Goal: Book appointment/travel/reservation

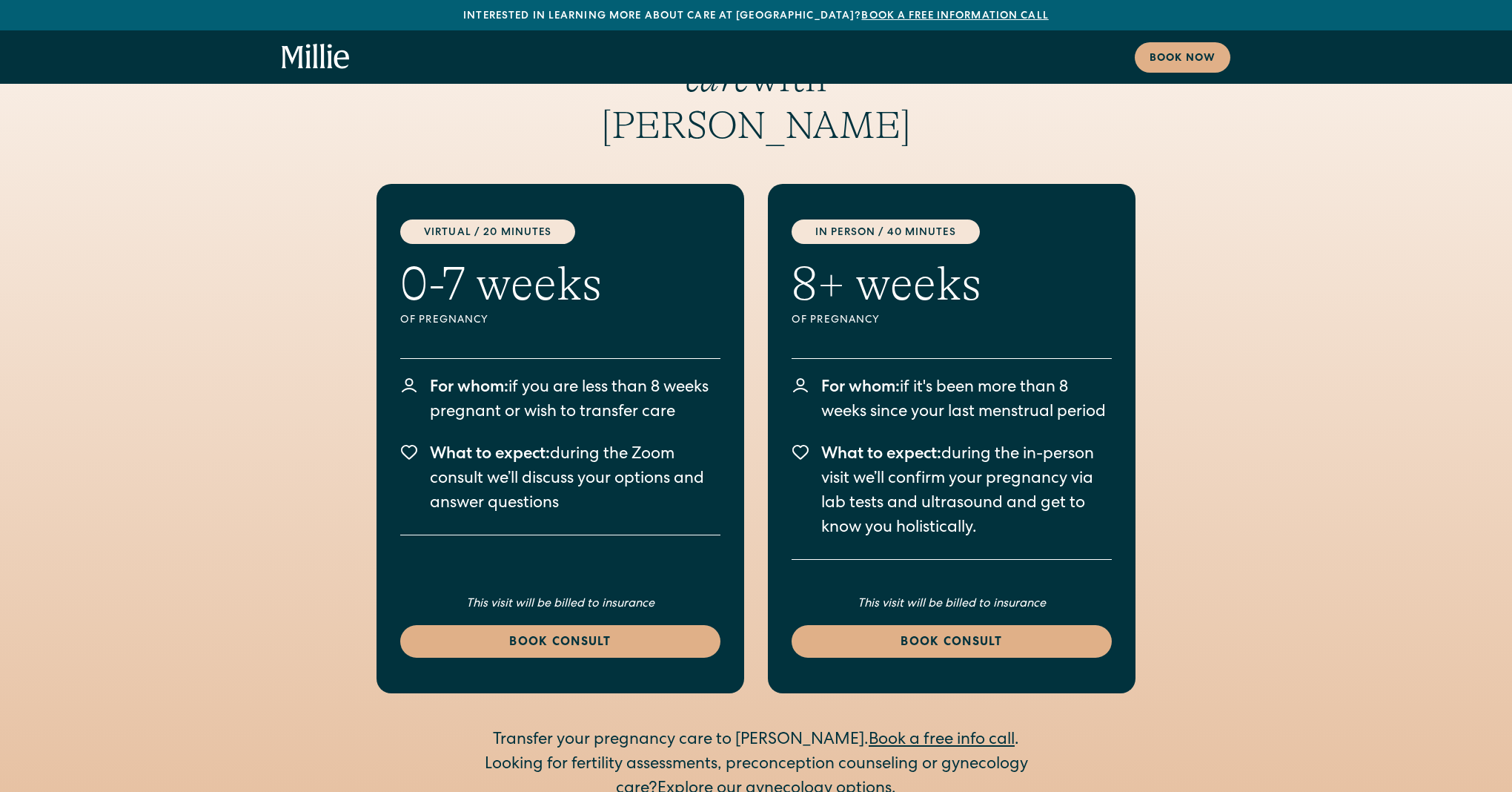
scroll to position [2765, 0]
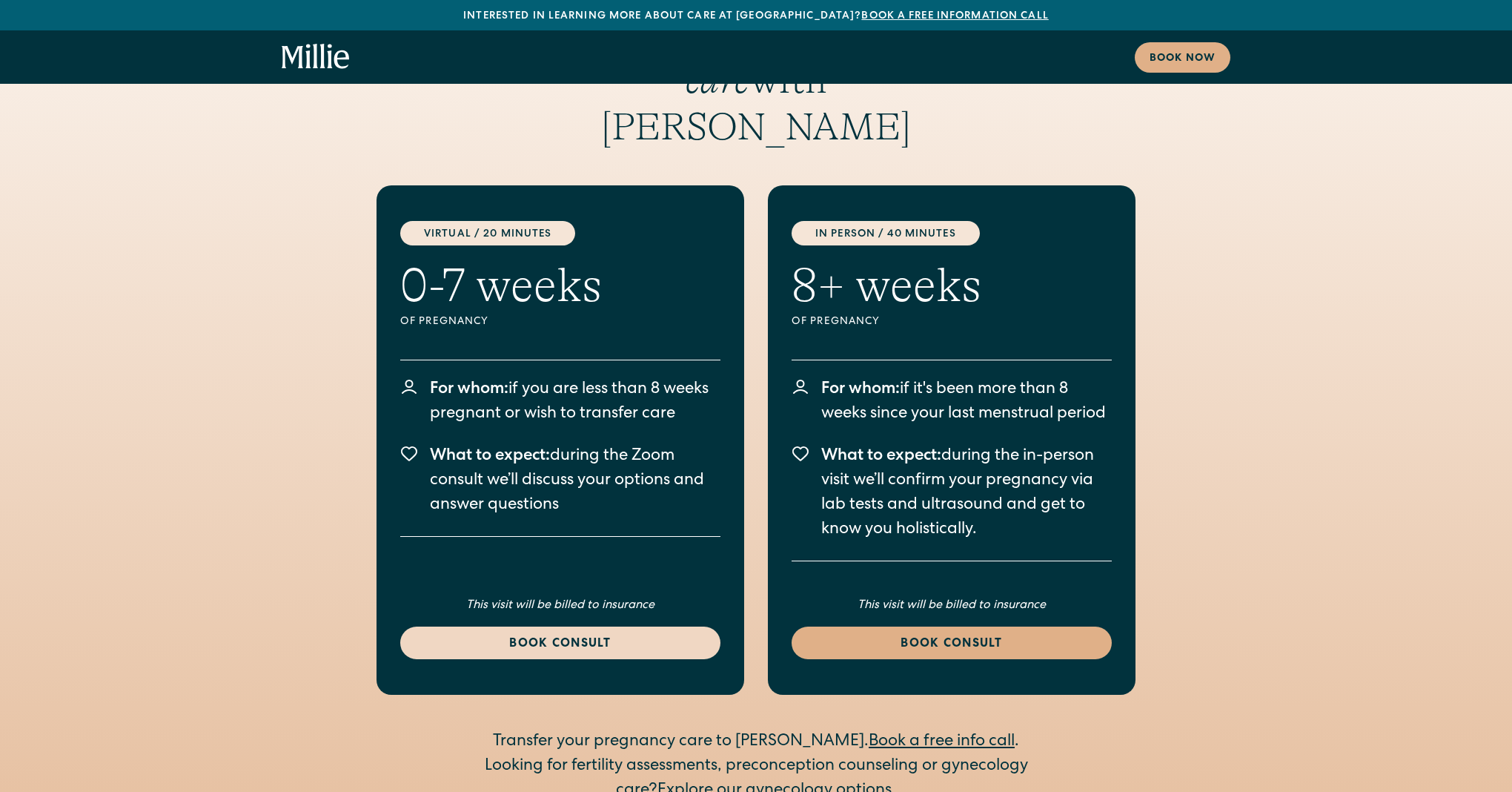
click at [589, 636] on div "Book consult" at bounding box center [561, 644] width 285 height 18
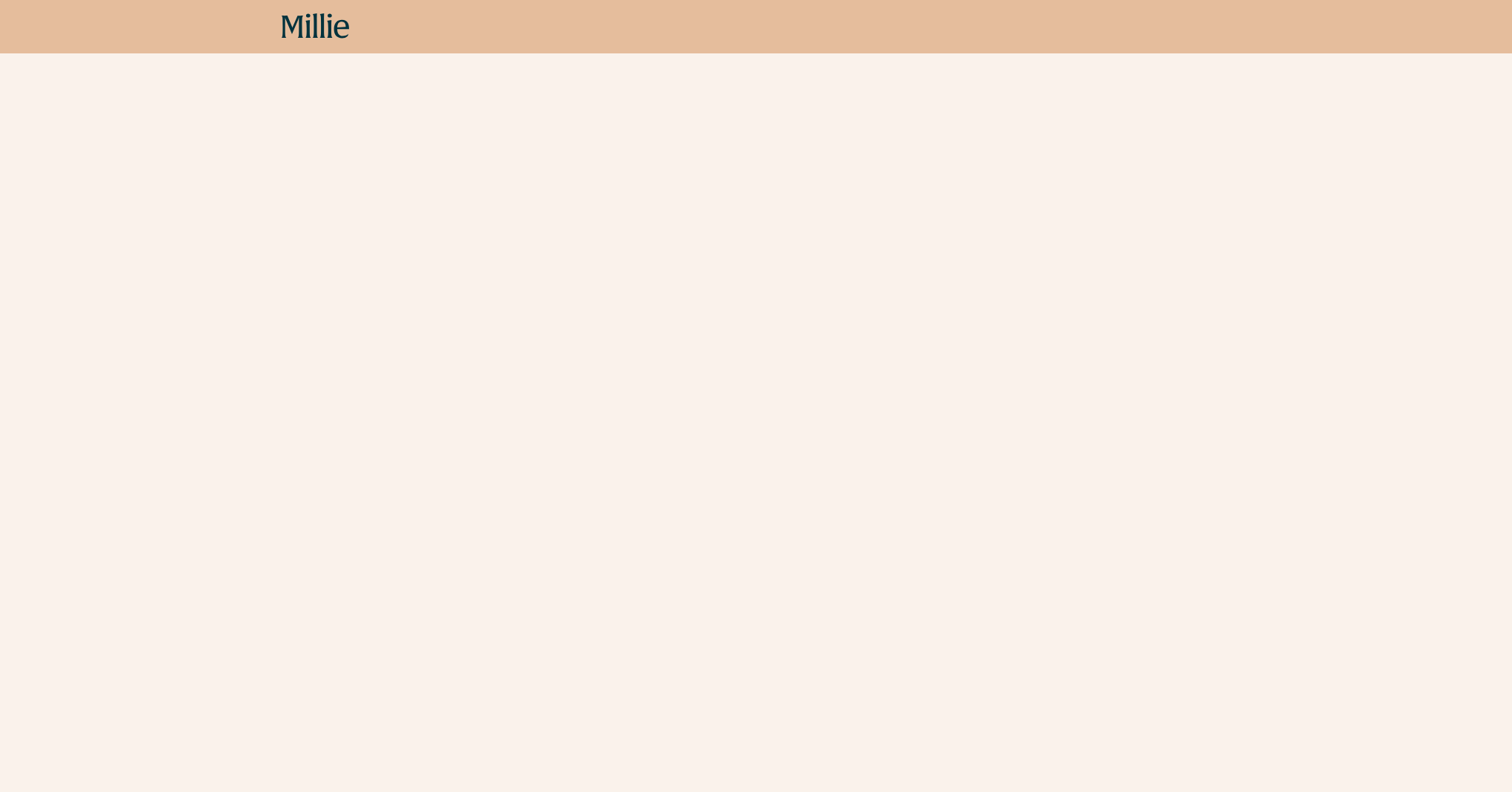
scroll to position [306, 0]
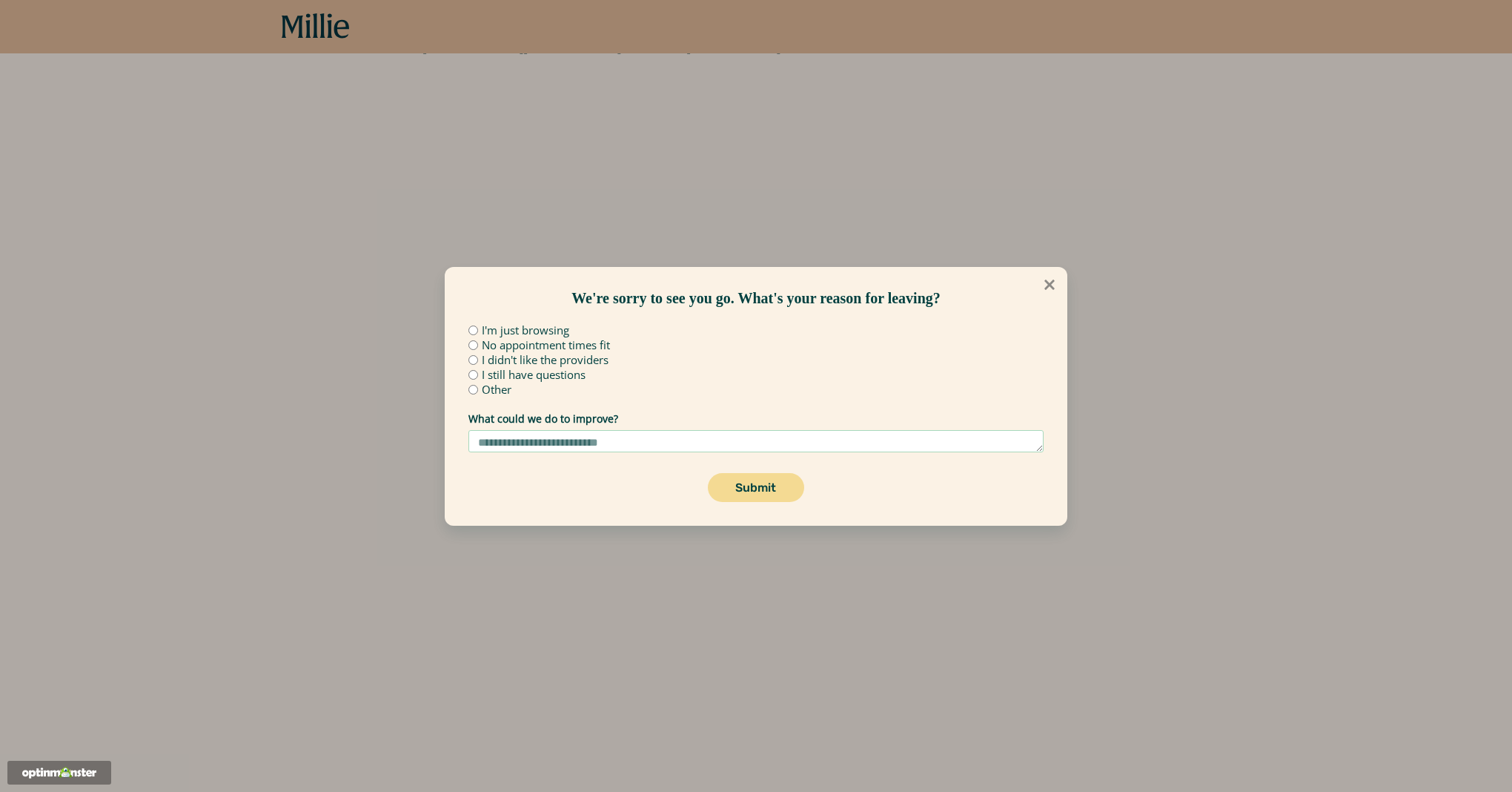
click at [1043, 287] on icon at bounding box center [1050, 284] width 16 height 16
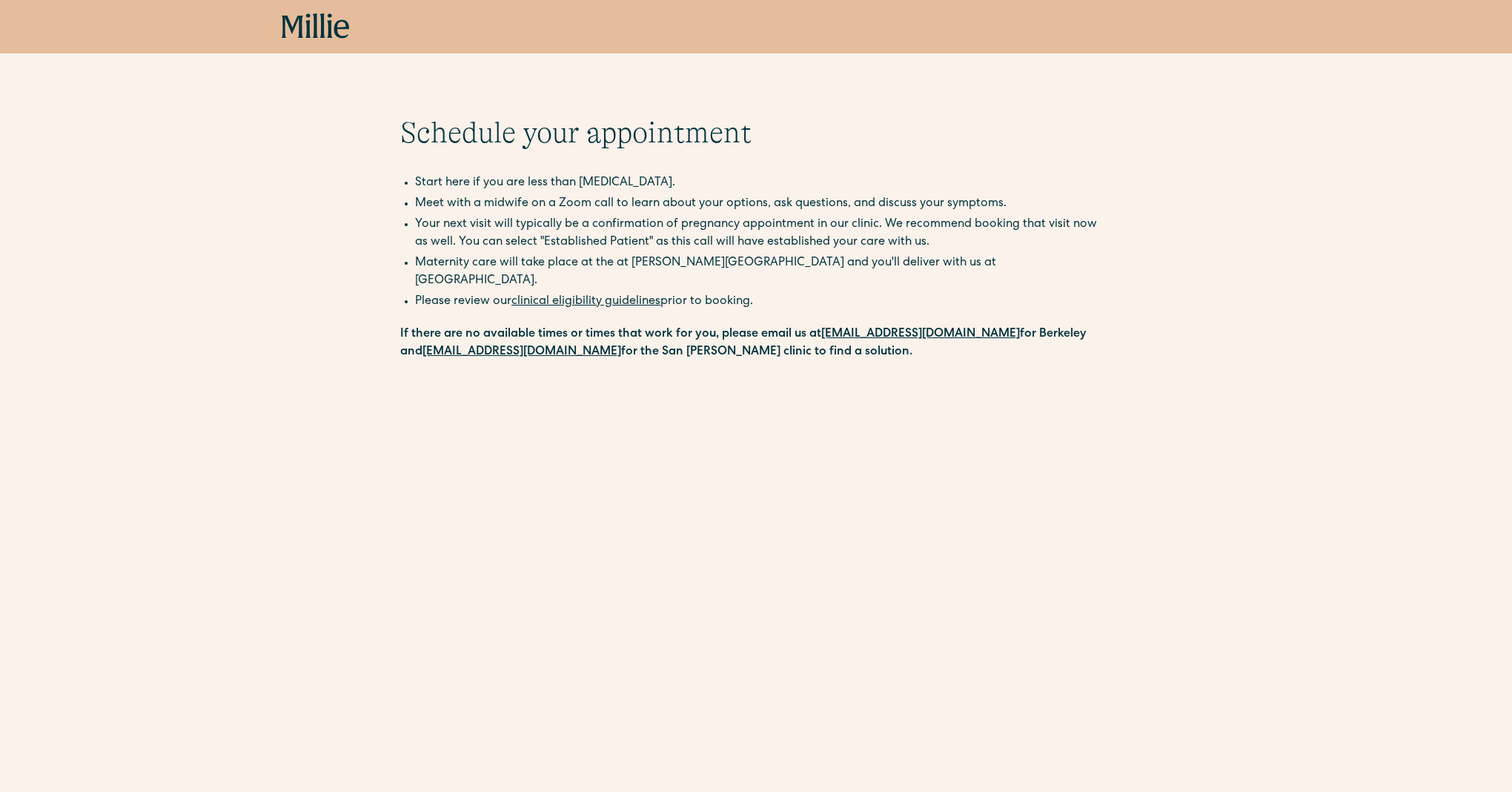
scroll to position [0, 0]
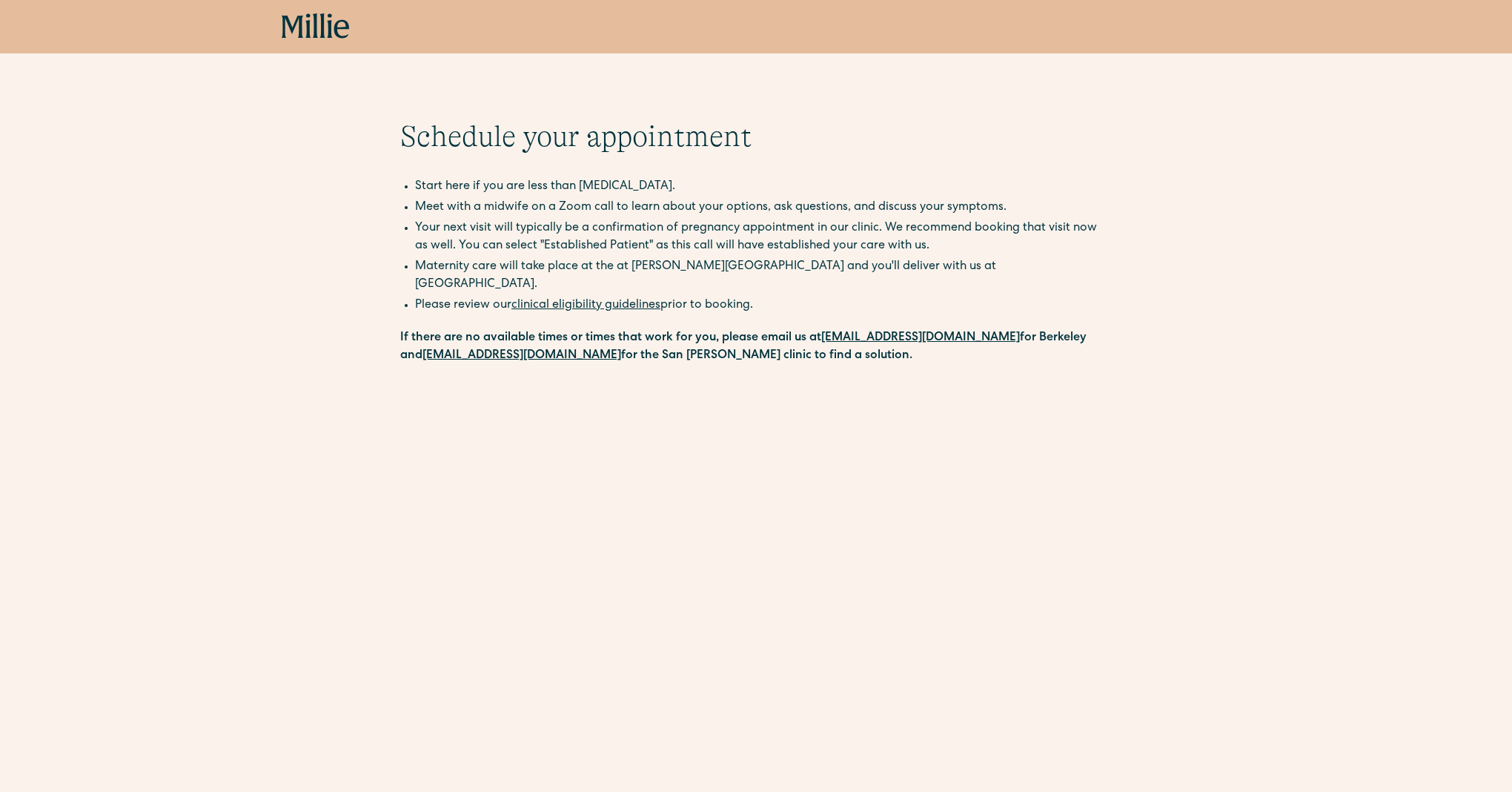
click at [336, 32] on icon at bounding box center [342, 29] width 15 height 19
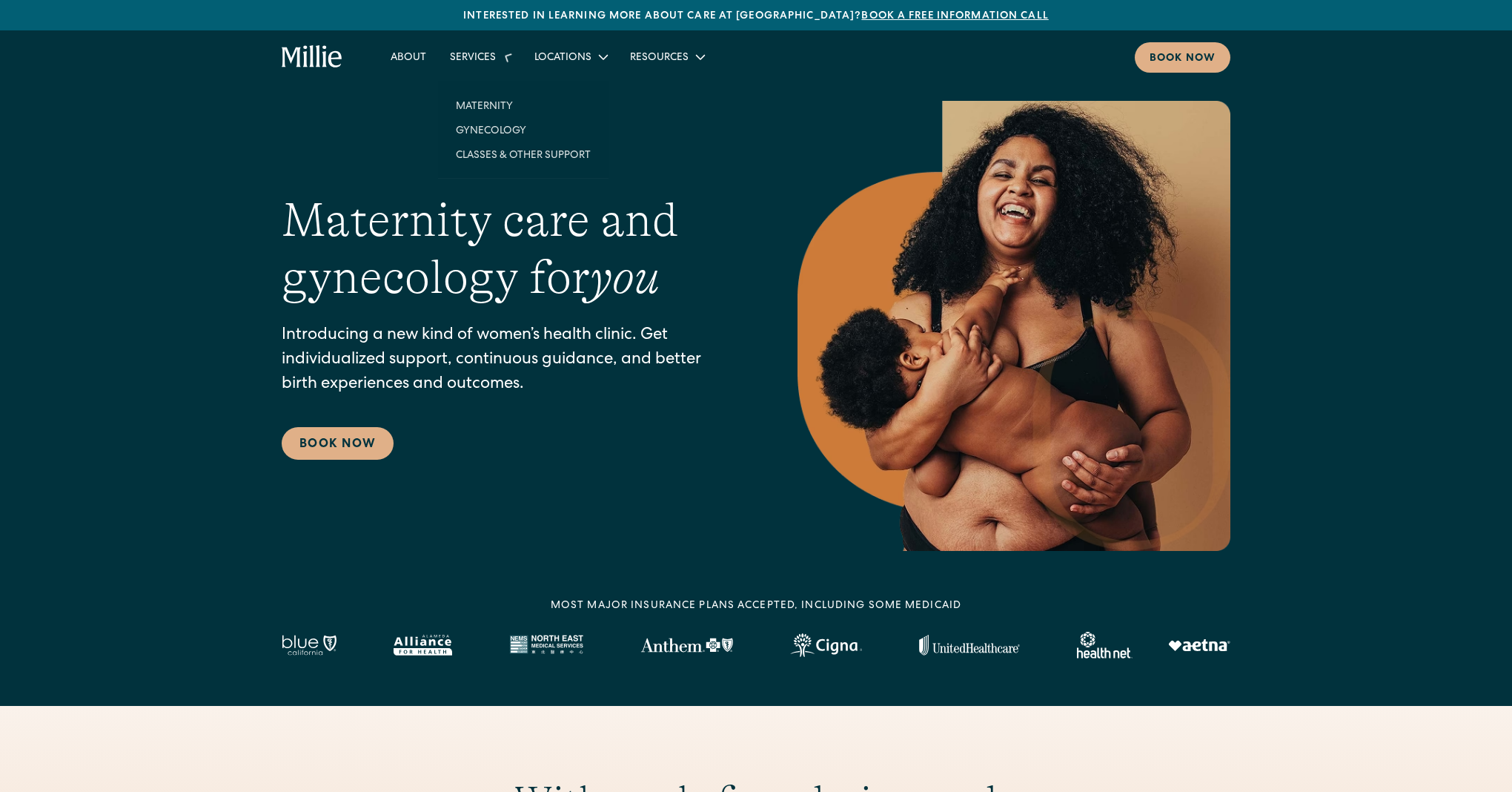
click at [492, 47] on div "Services" at bounding box center [480, 57] width 84 height 24
click at [494, 102] on link "Maternity" at bounding box center [522, 93] width 158 height 24
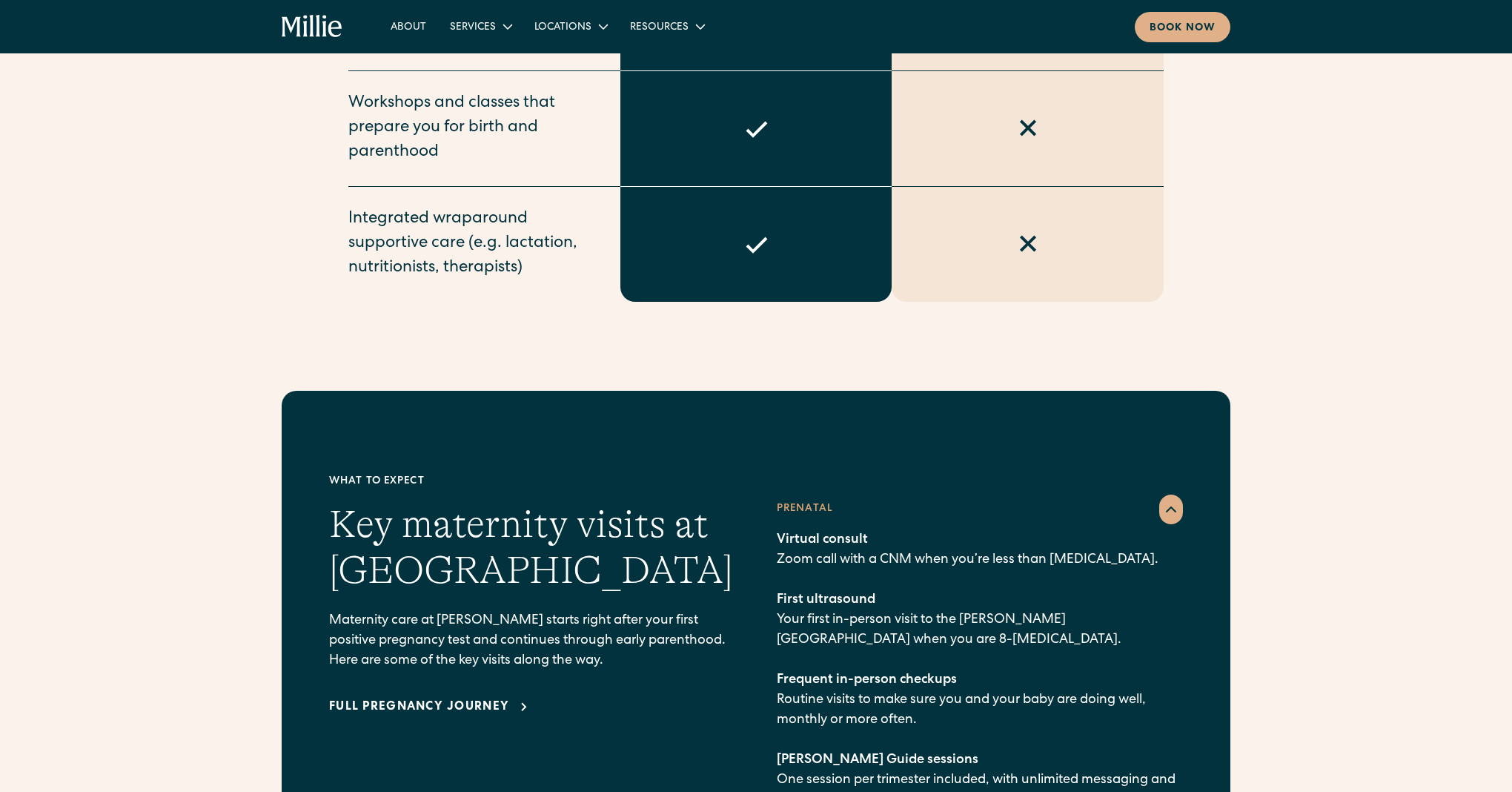
scroll to position [1876, 0]
